Goal: Transaction & Acquisition: Purchase product/service

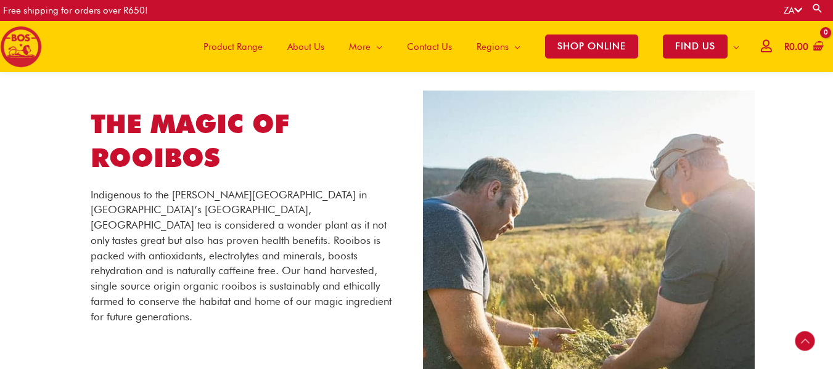
scroll to position [2213, 0]
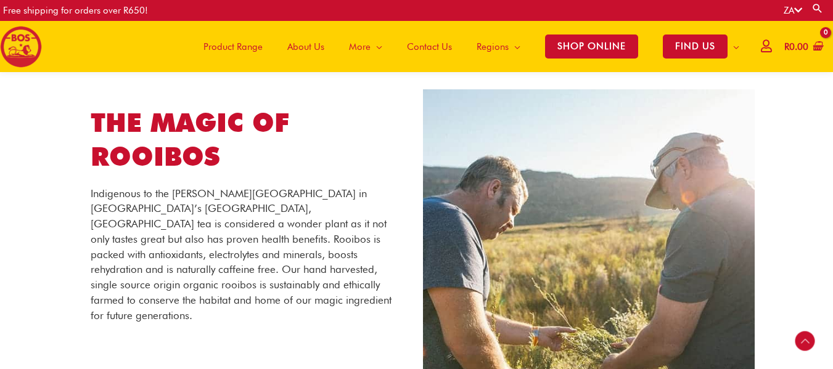
click at [235, 46] on span "Product Range" at bounding box center [232, 46] width 59 height 37
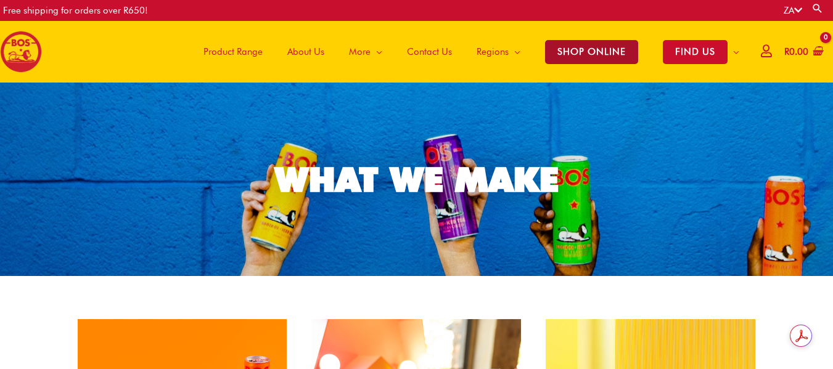
click at [583, 59] on span "SHOP ONLINE" at bounding box center [591, 52] width 93 height 24
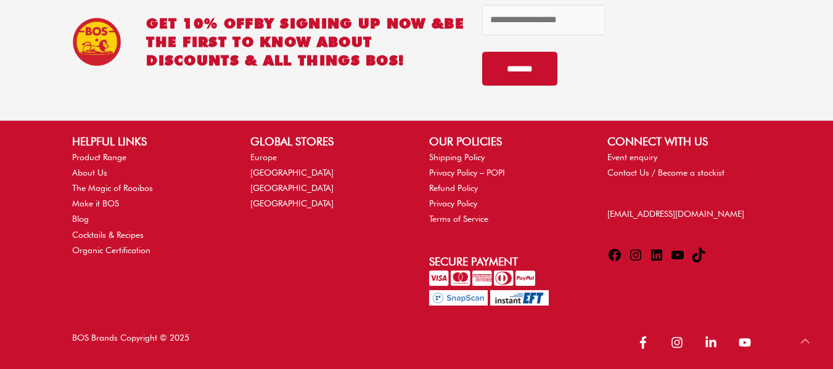
scroll to position [5588, 0]
